Goal: Task Accomplishment & Management: Manage account settings

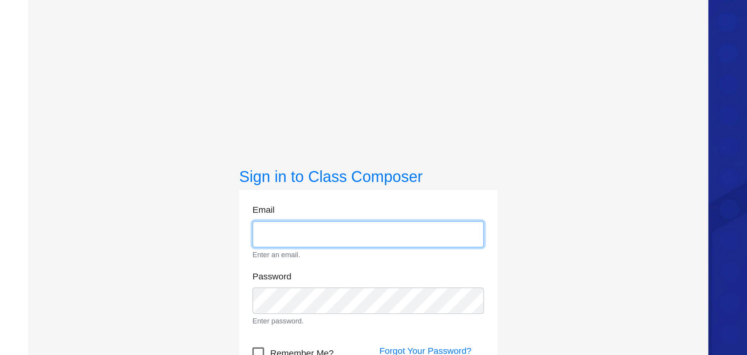
scroll to position [12, 0]
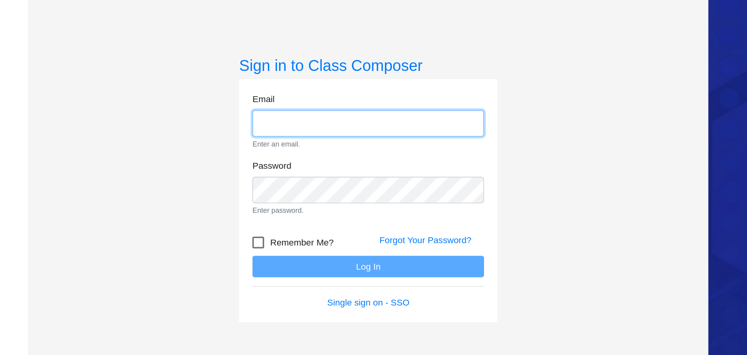
type input "[EMAIL_ADDRESS][DOMAIN_NAME]"
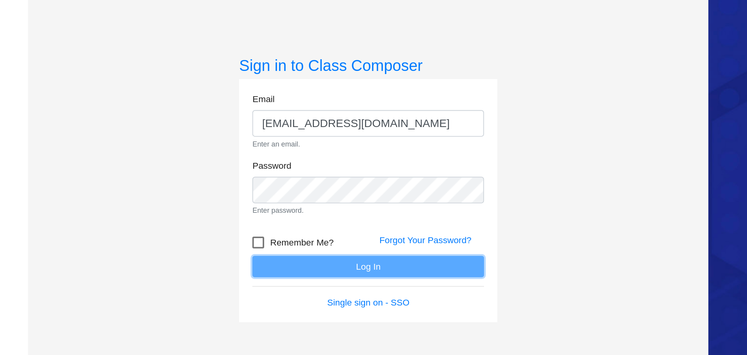
click at [177, 213] on form "Email [EMAIL_ADDRESS][DOMAIN_NAME] Enter an email. Password Enter password. Rem…" at bounding box center [194, 176] width 122 height 114
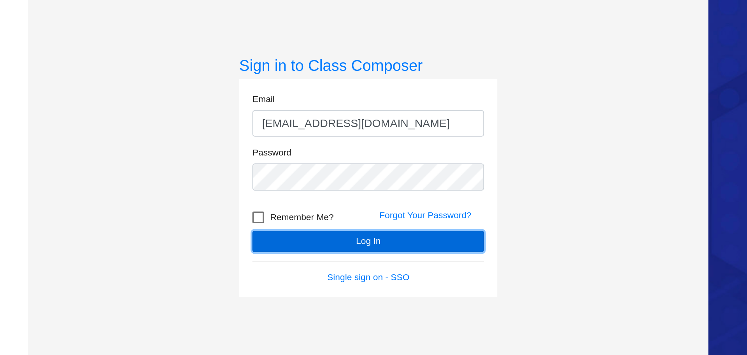
click at [195, 195] on button "Log In" at bounding box center [194, 196] width 122 height 11
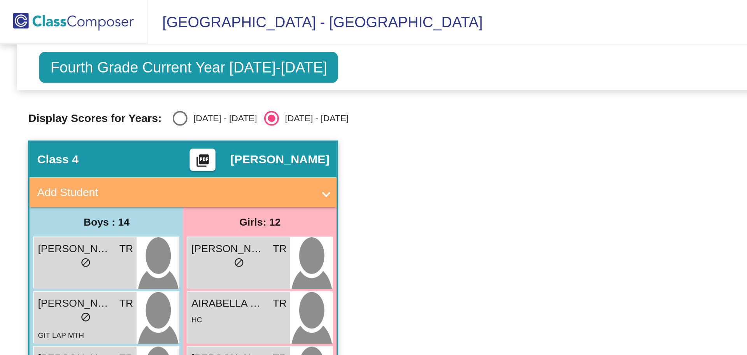
click at [91, 61] on div "Select an option" at bounding box center [95, 62] width 8 height 8
click at [95, 66] on input "[DATE] - [DATE]" at bounding box center [95, 66] width 0 height 0
radio input "true"
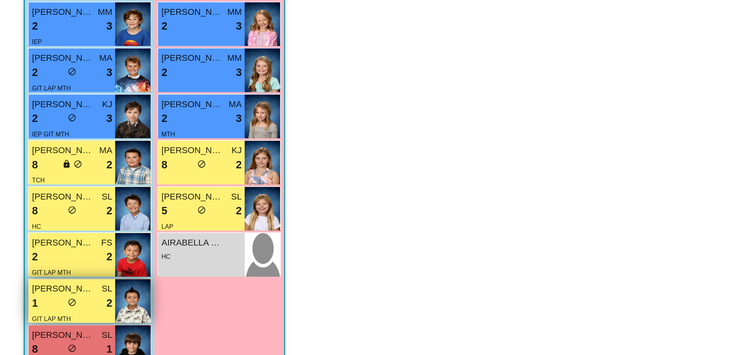
scroll to position [186, 0]
click at [218, 300] on app-classroom "Class 4 picture_as_pdf [PERSON_NAME] Add Student First Name Last Name Student I…" at bounding box center [373, 121] width 717 height 466
